Goal: Information Seeking & Learning: Learn about a topic

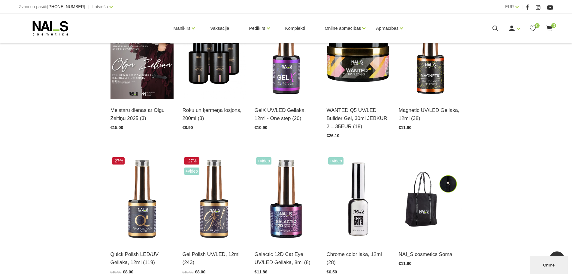
scroll to position [206, 0]
click at [290, 108] on link "Atvērt un izvēlēties" at bounding box center [277, 110] width 45 height 8
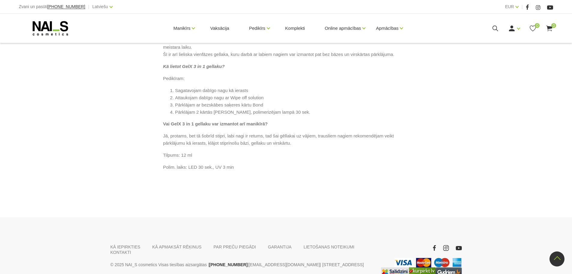
scroll to position [344, 0]
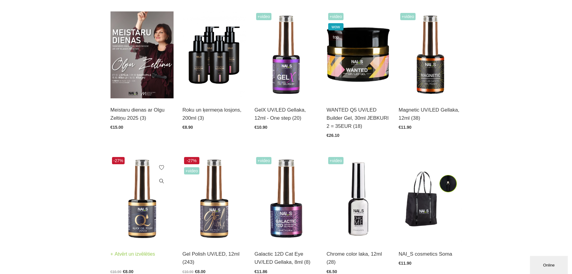
click at [136, 250] on link "Atvērt un izvēlēties" at bounding box center [133, 254] width 45 height 8
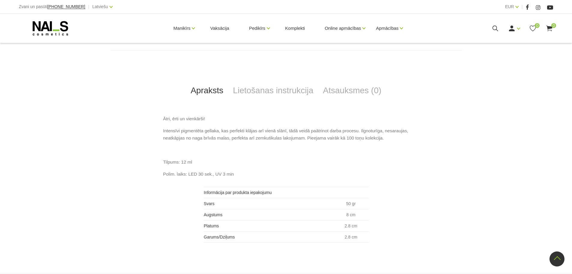
scroll to position [281, 0]
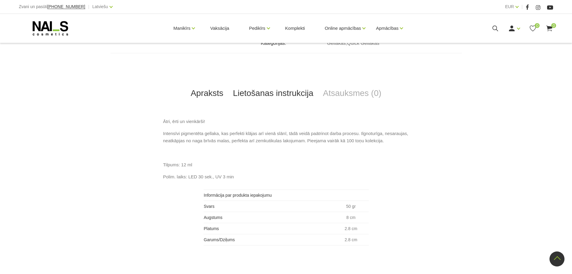
click at [278, 93] on link "Lietošanas instrukcija" at bounding box center [273, 93] width 90 height 20
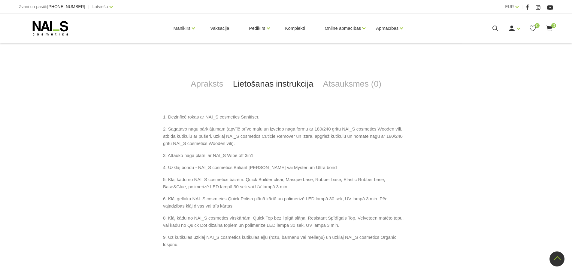
scroll to position [285, 0]
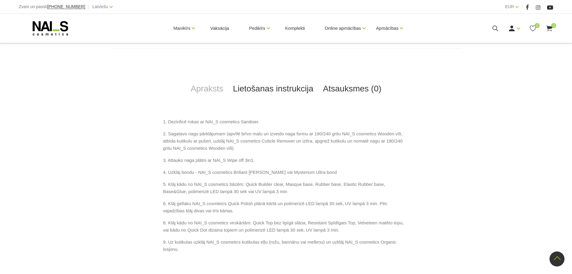
click at [342, 88] on link "Atsauksmes (0)" at bounding box center [352, 89] width 68 height 20
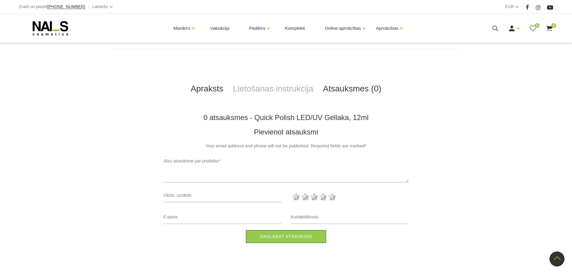
click at [216, 88] on link "Apraksts" at bounding box center [207, 89] width 42 height 20
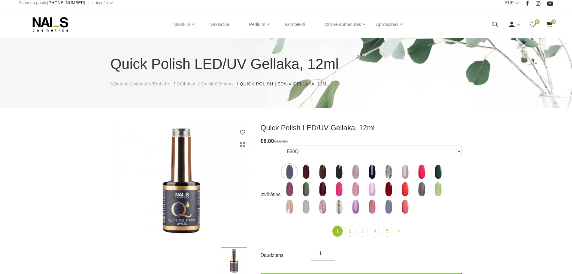
scroll to position [0, 0]
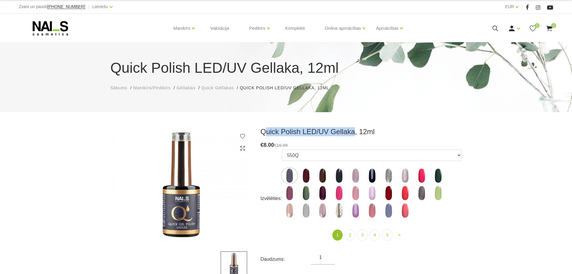
drag, startPoint x: 267, startPoint y: 131, endPoint x: 352, endPoint y: 132, distance: 84.1
click at [352, 132] on h3 "Quick Polish LED/UV Gellaka, 12ml" at bounding box center [361, 131] width 201 height 9
click at [250, 133] on img at bounding box center [181, 184] width 141 height 115
drag, startPoint x: 261, startPoint y: 133, endPoint x: 354, endPoint y: 132, distance: 93.1
click at [354, 132] on h3 "Quick Polish LED/UV Gellaka, 12ml" at bounding box center [361, 131] width 201 height 9
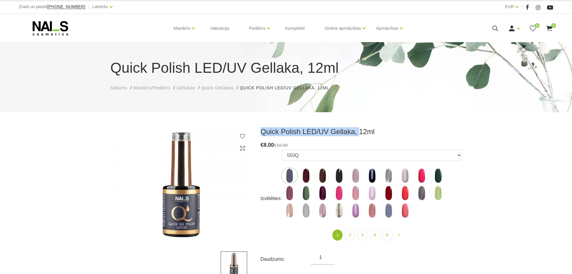
copy h3 "Quick Polish LED/UV Gellaka,"
